Goal: Transaction & Acquisition: Download file/media

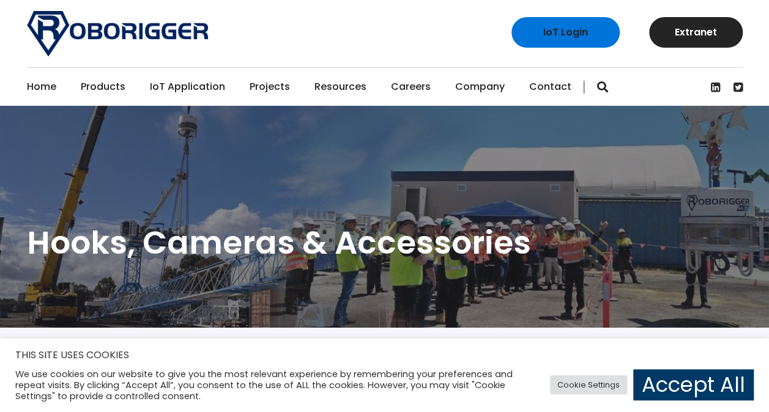
click at [128, 142] on link "Roborigger Units" at bounding box center [157, 146] width 153 height 27
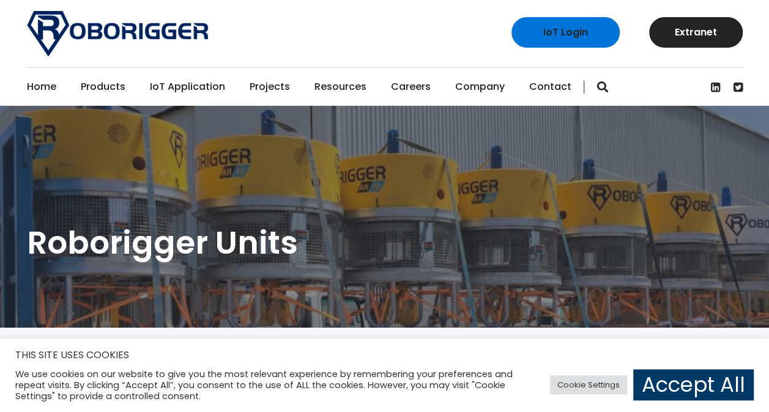
click at [130, 225] on link "Hooks, Cameras, & Accessories" at bounding box center [157, 224] width 153 height 42
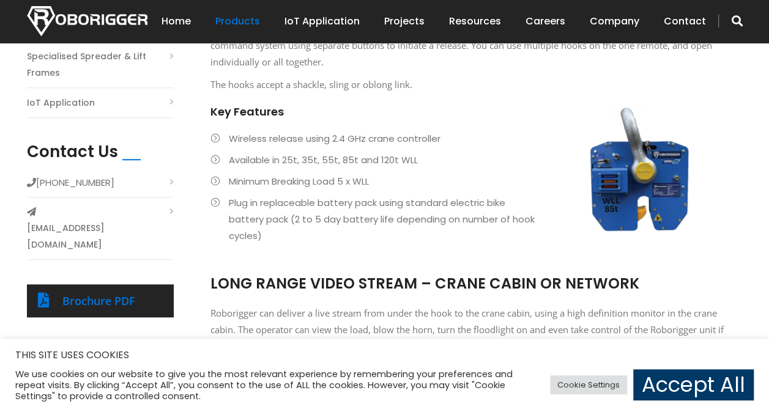
scroll to position [416, 0]
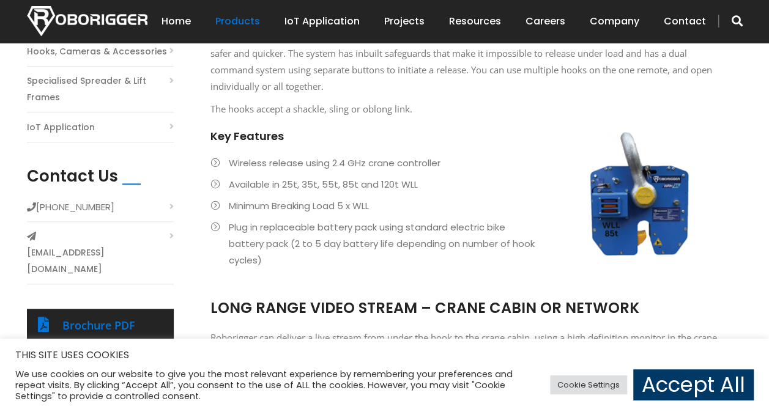
click at [124, 316] on div "Brochure PDF" at bounding box center [112, 326] width 100 height 20
click at [80, 318] on link "Brochure PDF" at bounding box center [98, 325] width 73 height 15
